Goal: Transaction & Acquisition: Purchase product/service

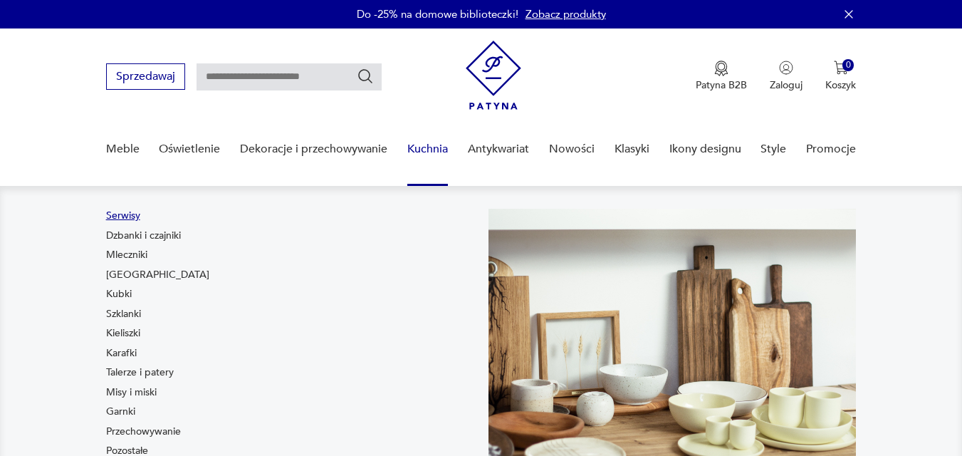
click at [122, 212] on link "Serwisy" at bounding box center [123, 216] width 34 height 14
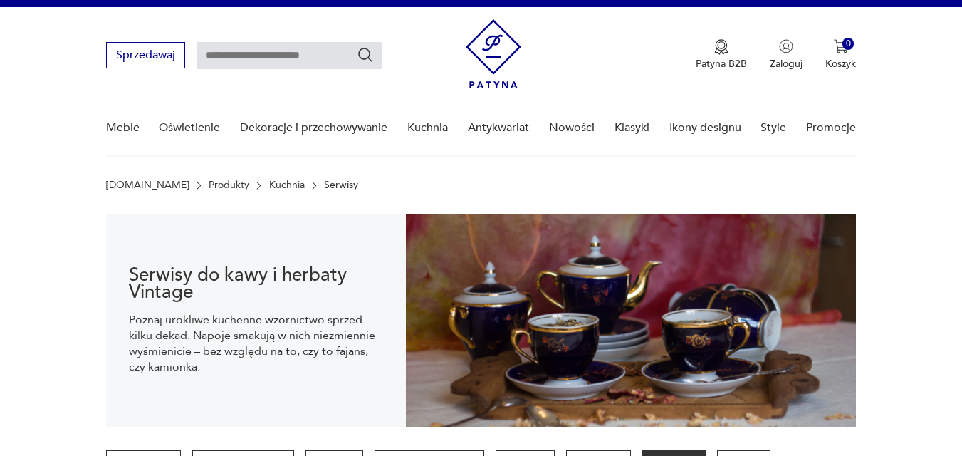
scroll to position [363, 0]
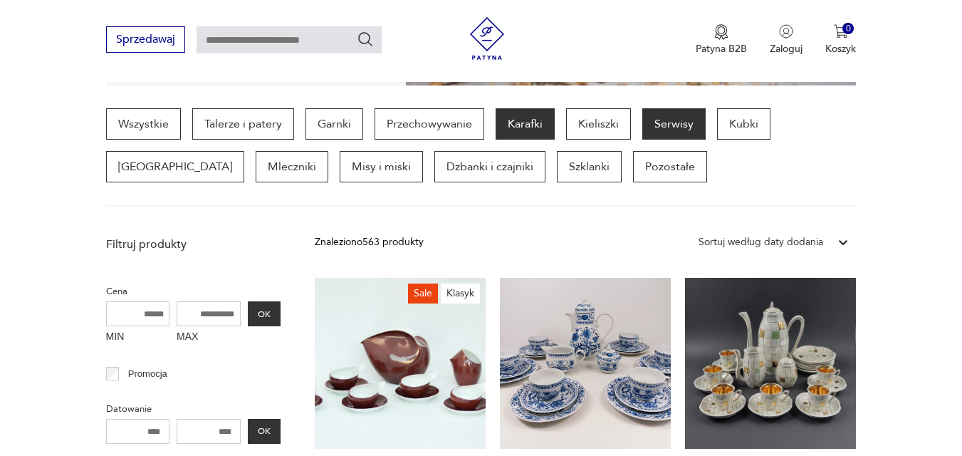
click at [552, 120] on p "Karafki" at bounding box center [524, 123] width 59 height 31
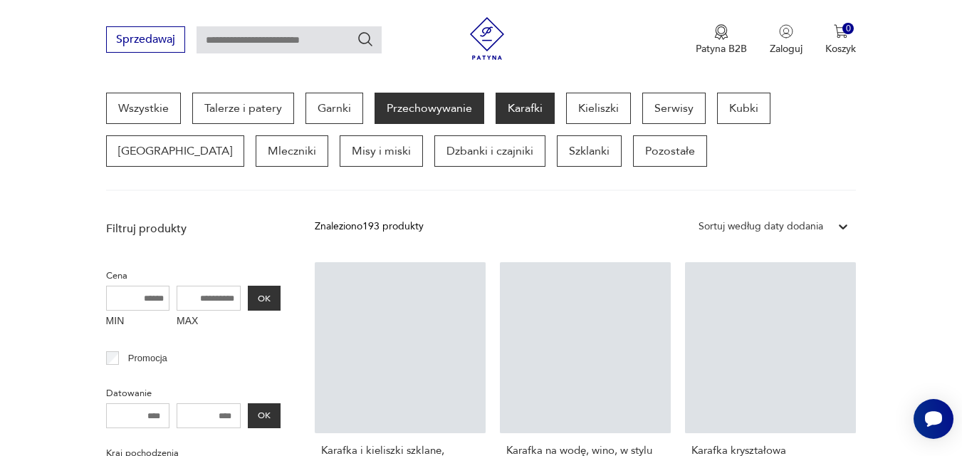
click at [421, 107] on p "Przechowywanie" at bounding box center [429, 108] width 110 height 31
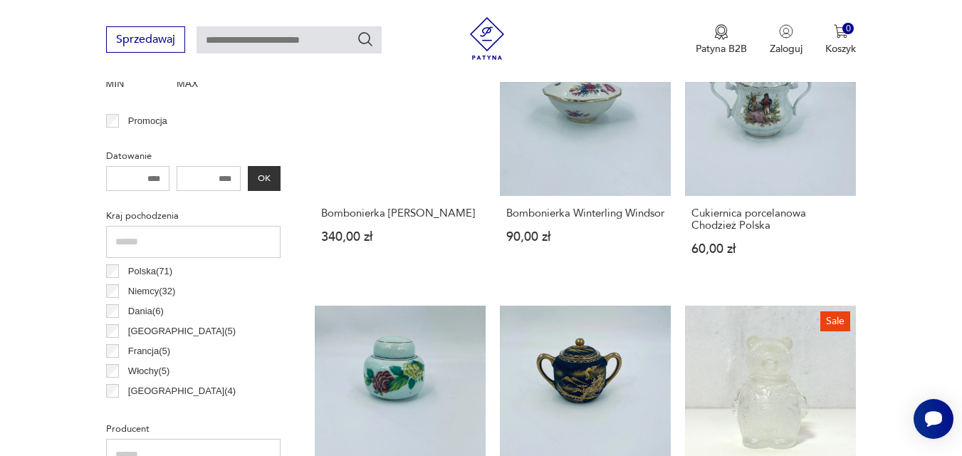
scroll to position [720, 0]
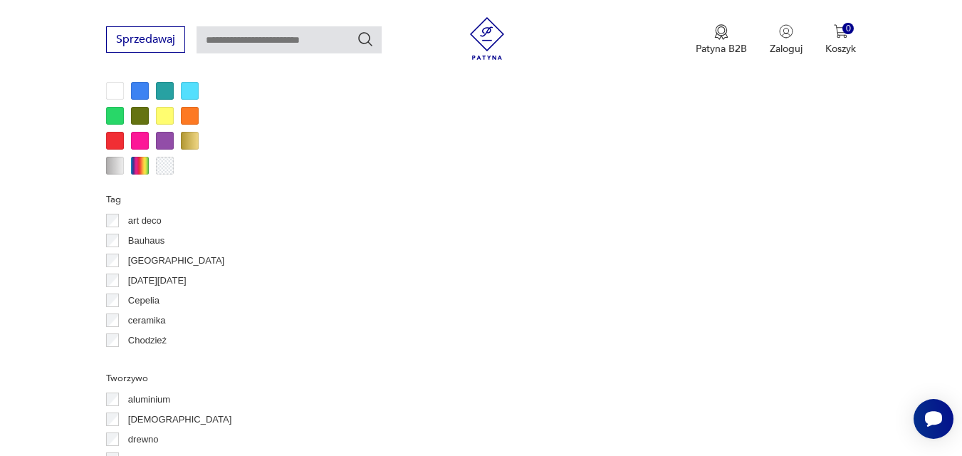
scroll to position [1318, 0]
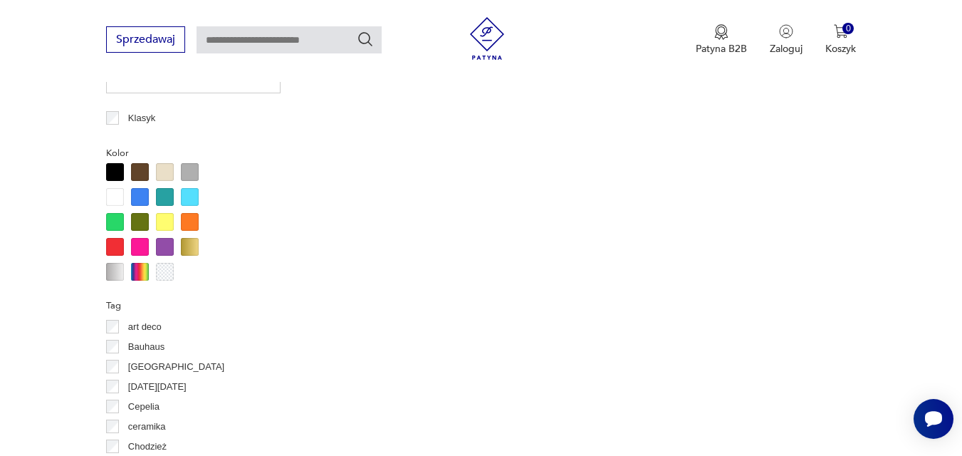
click at [137, 244] on div at bounding box center [140, 247] width 18 height 18
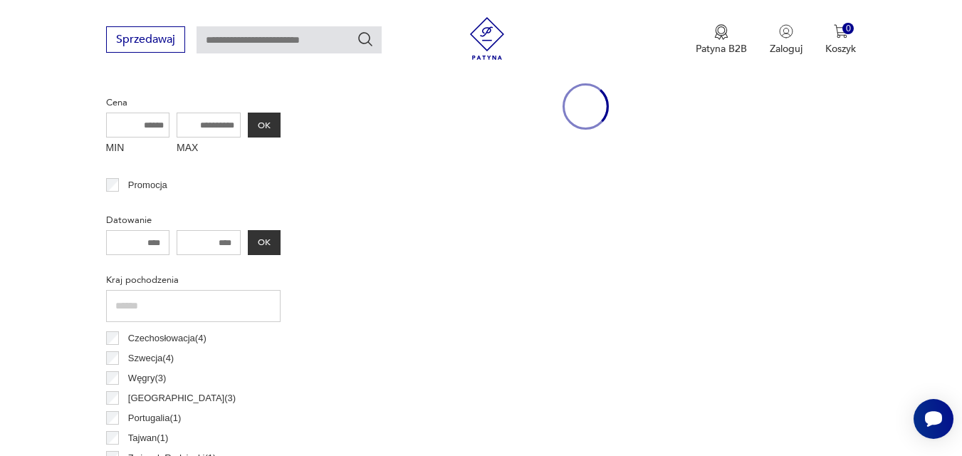
scroll to position [379, 0]
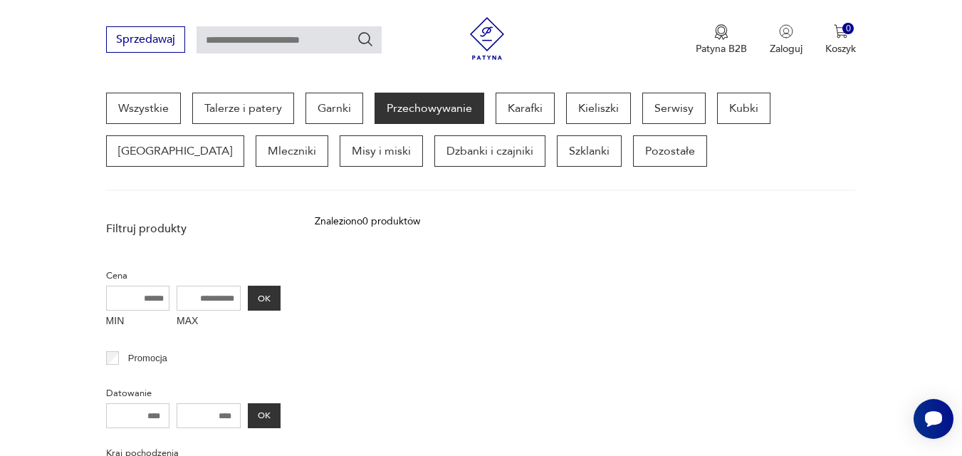
drag, startPoint x: 144, startPoint y: 227, endPoint x: 120, endPoint y: 222, distance: 24.7
click at [120, 222] on p "Filtruj produkty" at bounding box center [193, 229] width 174 height 16
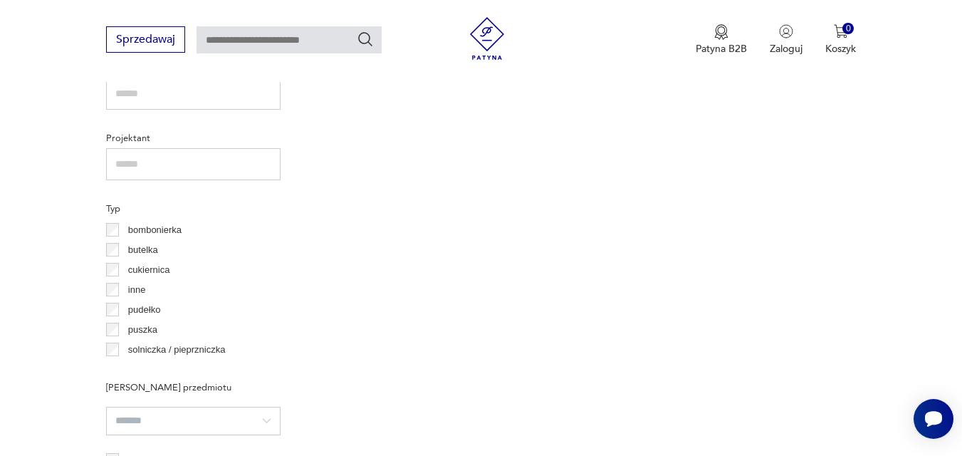
scroll to position [635, 0]
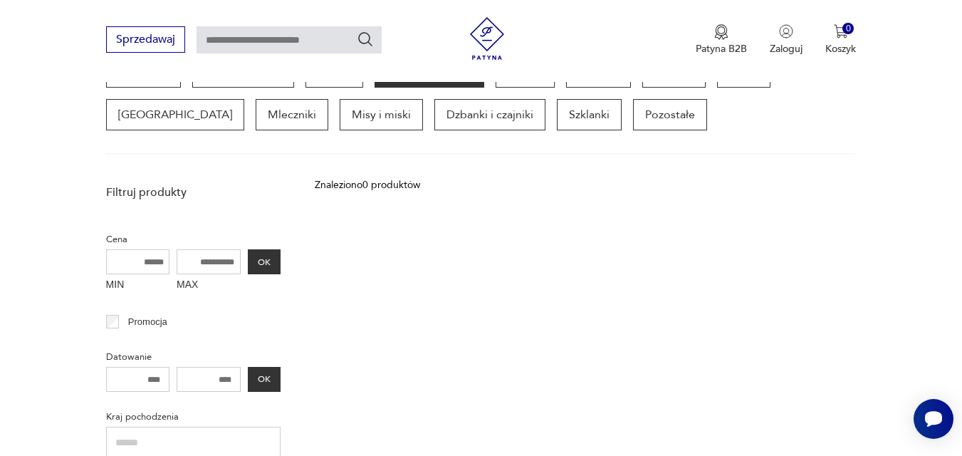
scroll to position [379, 0]
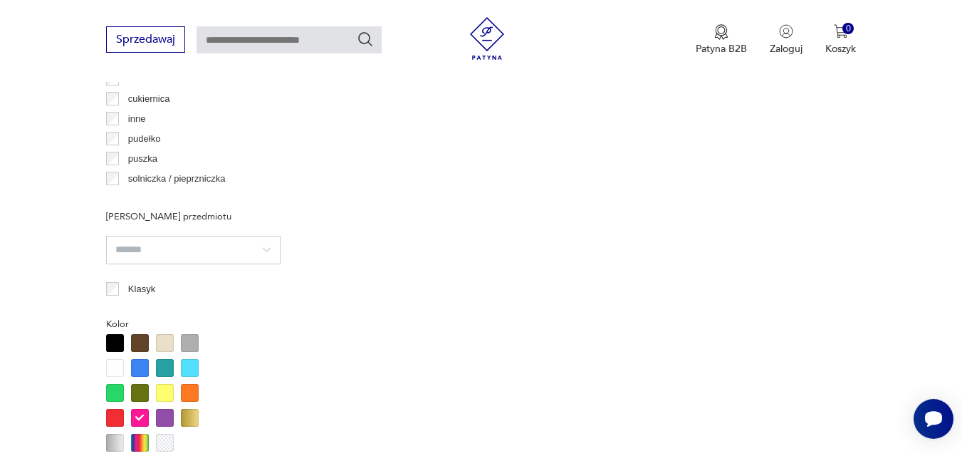
scroll to position [1318, 0]
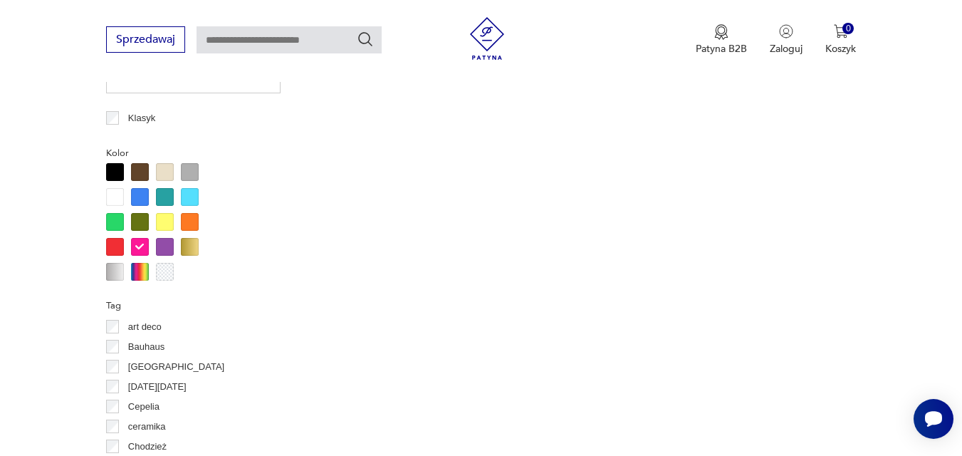
click at [139, 241] on div at bounding box center [140, 247] width 18 height 18
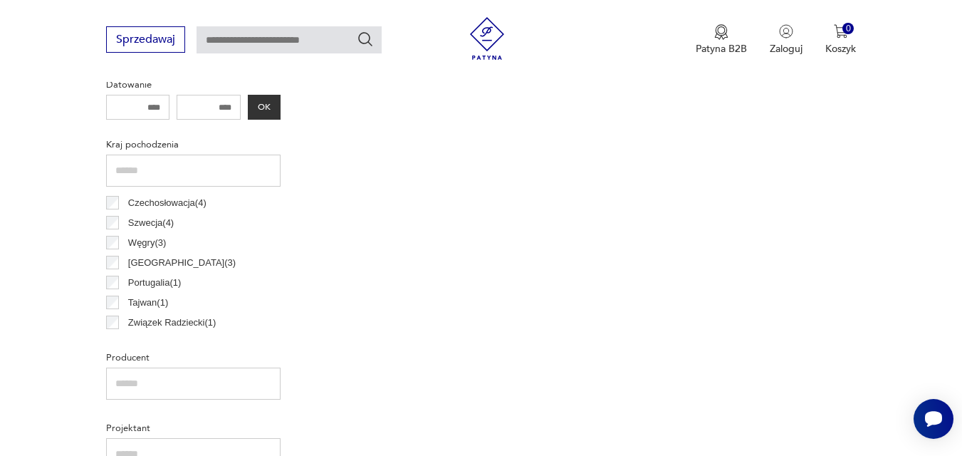
scroll to position [379, 0]
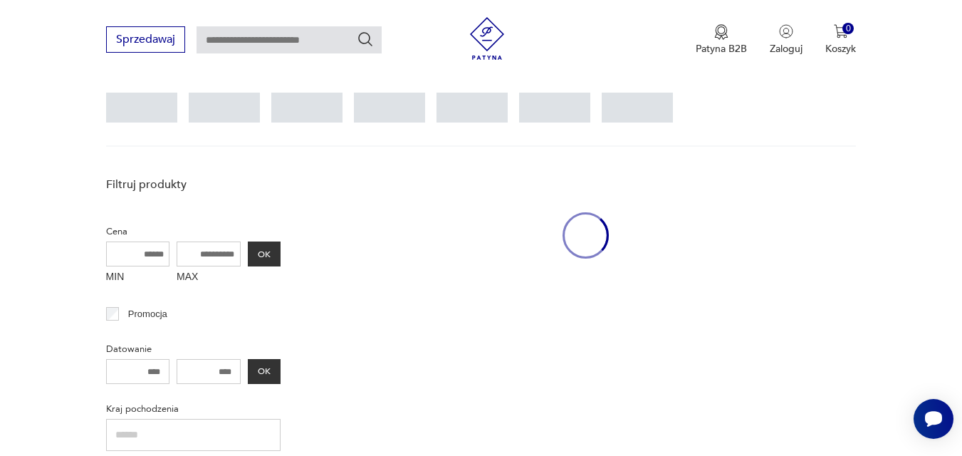
scroll to position [335, 0]
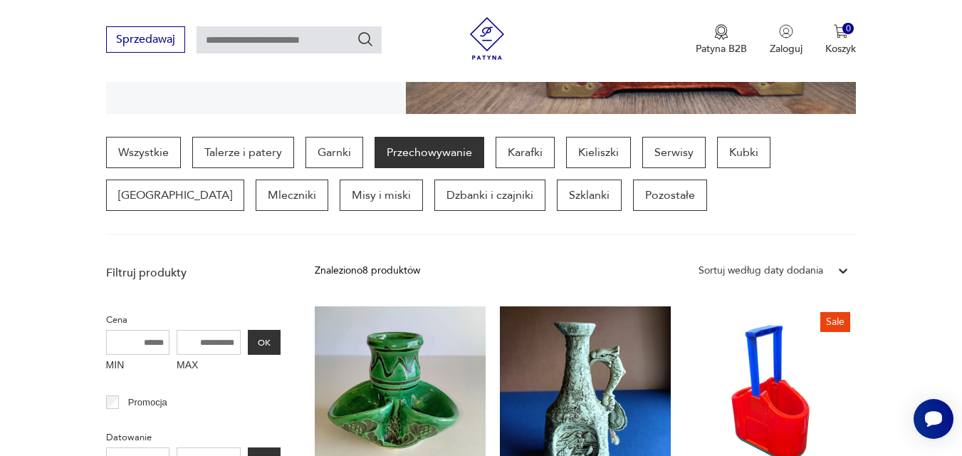
click at [843, 262] on div at bounding box center [843, 271] width 26 height 26
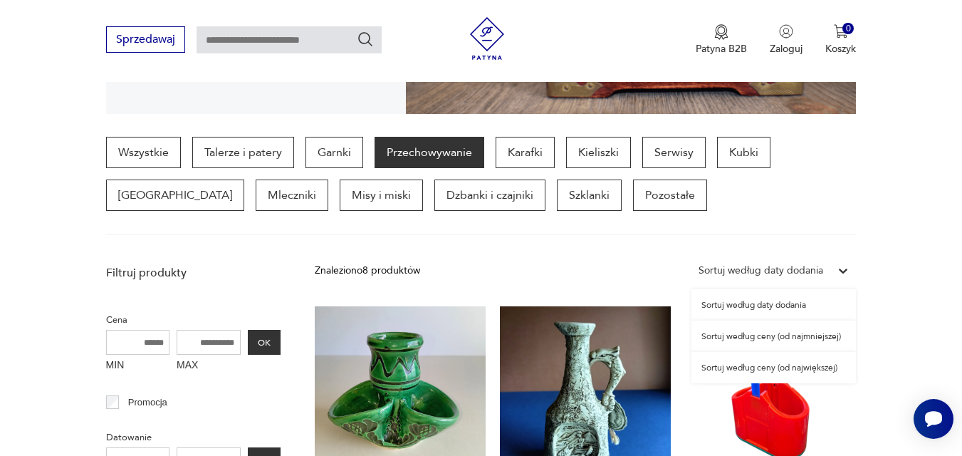
click at [842, 263] on div at bounding box center [843, 271] width 26 height 26
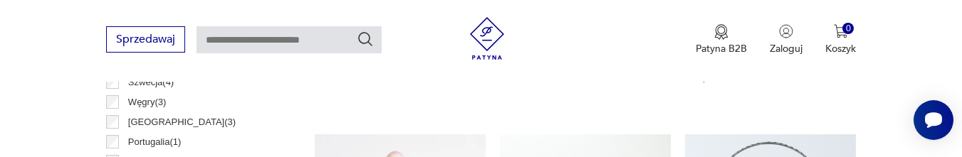
scroll to position [847, 0]
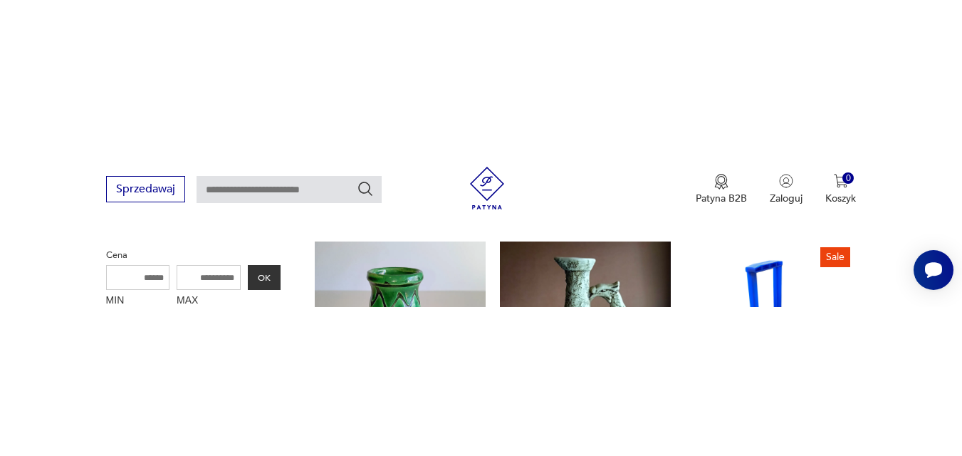
scroll to position [549, 0]
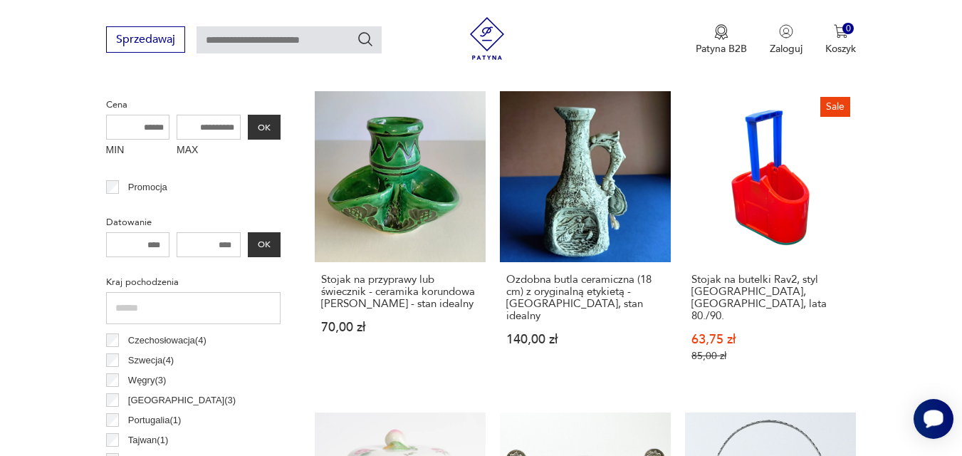
click at [927, 434] on div "Otwórz czat Smartsupp" at bounding box center [933, 419] width 40 height 40
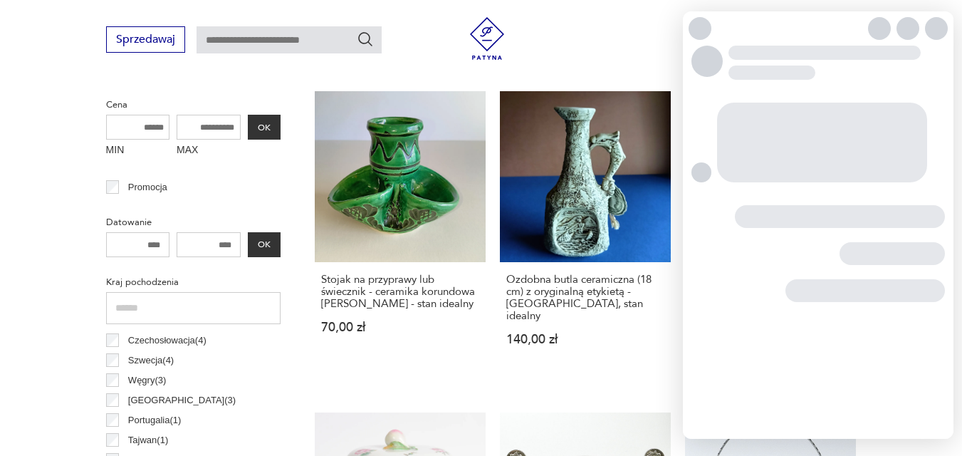
scroll to position [0, 0]
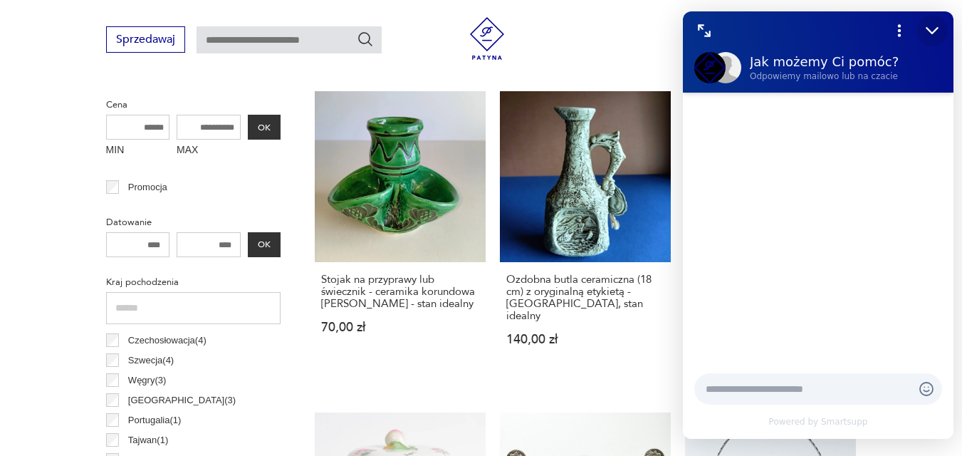
click at [928, 32] on icon "Zmniejsz" at bounding box center [931, 30] width 19 height 19
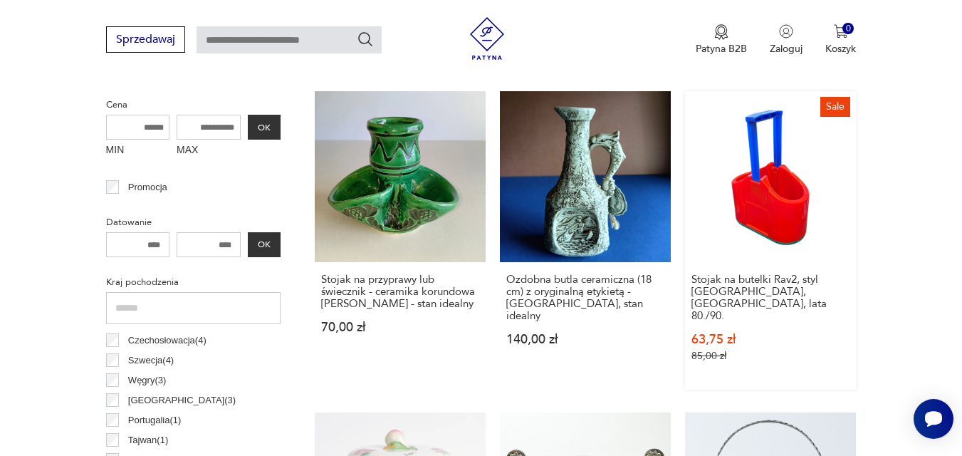
click at [811, 184] on link "Sale Stojak na butelki Rav2, styl [GEOGRAPHIC_DATA], [GEOGRAPHIC_DATA], lata 80…" at bounding box center [770, 240] width 171 height 298
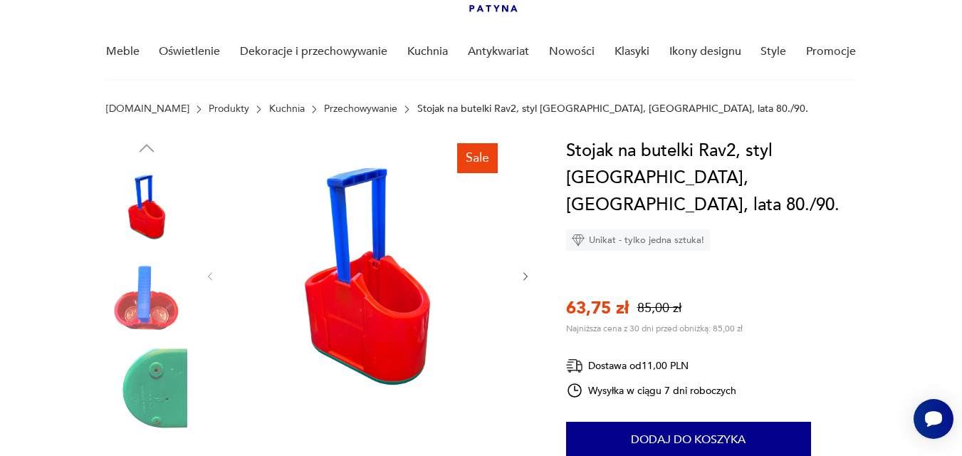
scroll to position [171, 0]
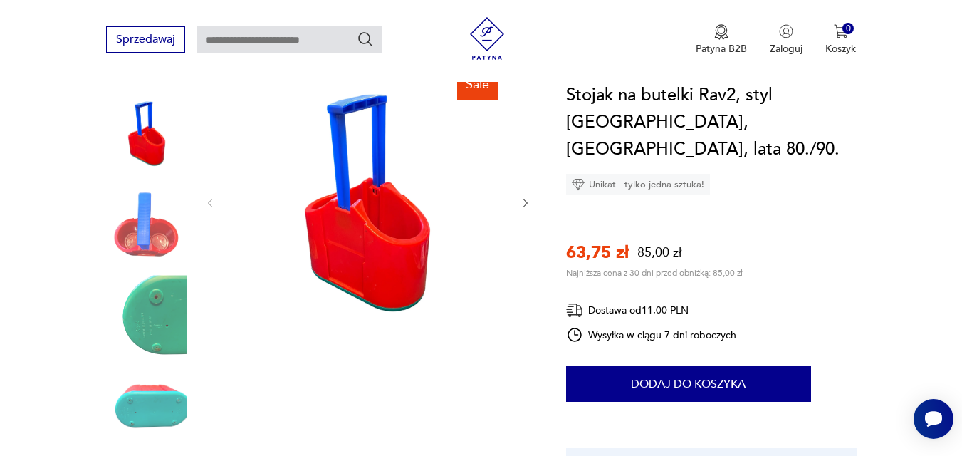
click at [525, 200] on icon "button" at bounding box center [526, 203] width 12 height 12
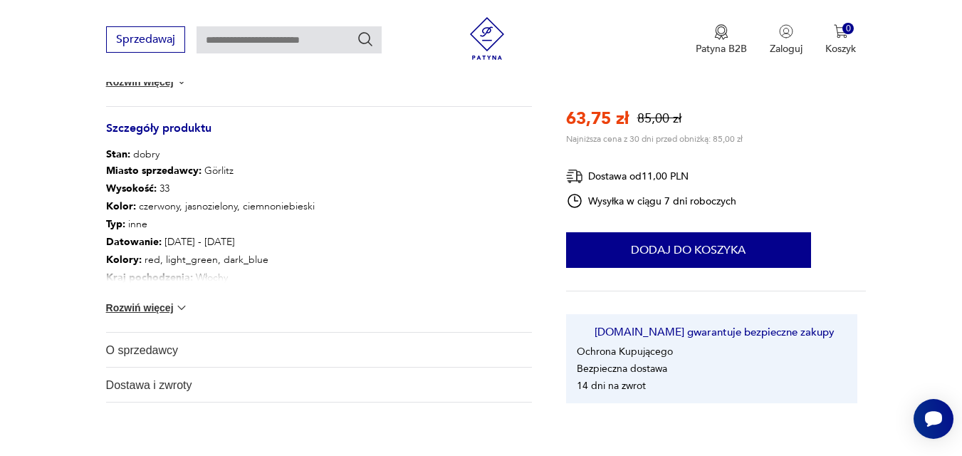
scroll to position [598, 0]
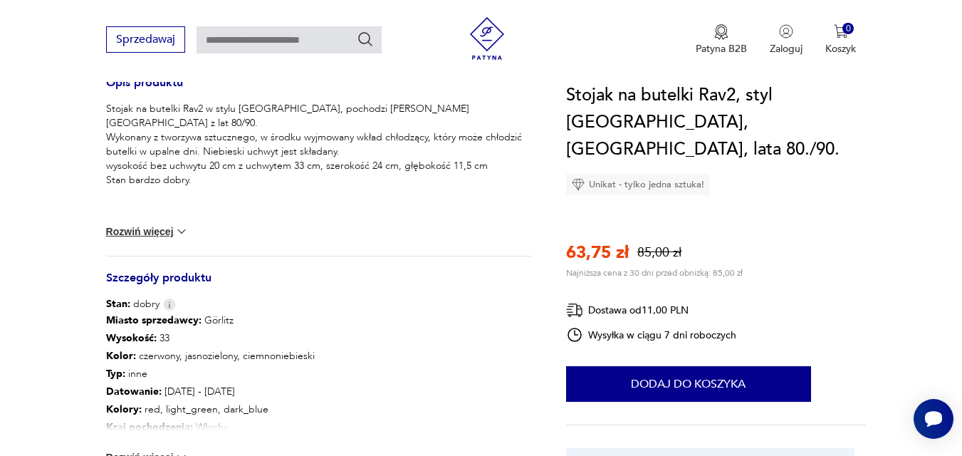
click at [192, 234] on div "Stojak na butelki Rav2 w stylu [GEOGRAPHIC_DATA], pochodzi [PERSON_NAME][GEOGRA…" at bounding box center [319, 179] width 426 height 154
click at [186, 231] on img at bounding box center [181, 231] width 14 height 14
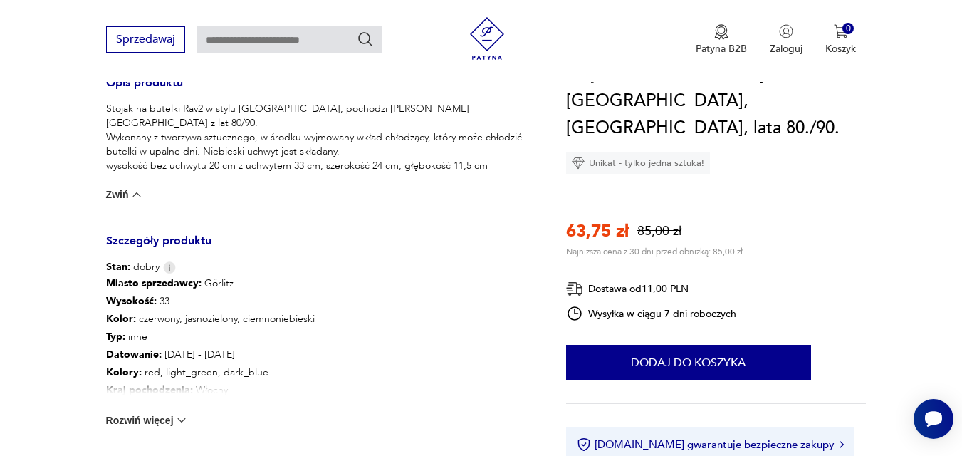
click at [139, 204] on div "Stojak na butelki Rav2 w stylu [GEOGRAPHIC_DATA], pochodzi [PERSON_NAME][GEOGRA…" at bounding box center [319, 160] width 426 height 117
click at [129, 191] on button "Zwiń" at bounding box center [125, 194] width 38 height 14
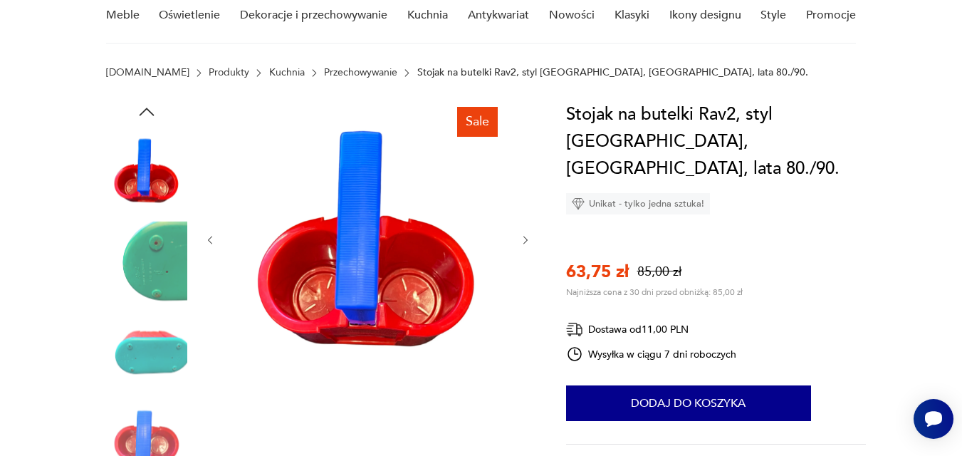
scroll to position [0, 0]
